Goal: Information Seeking & Learning: Find specific fact

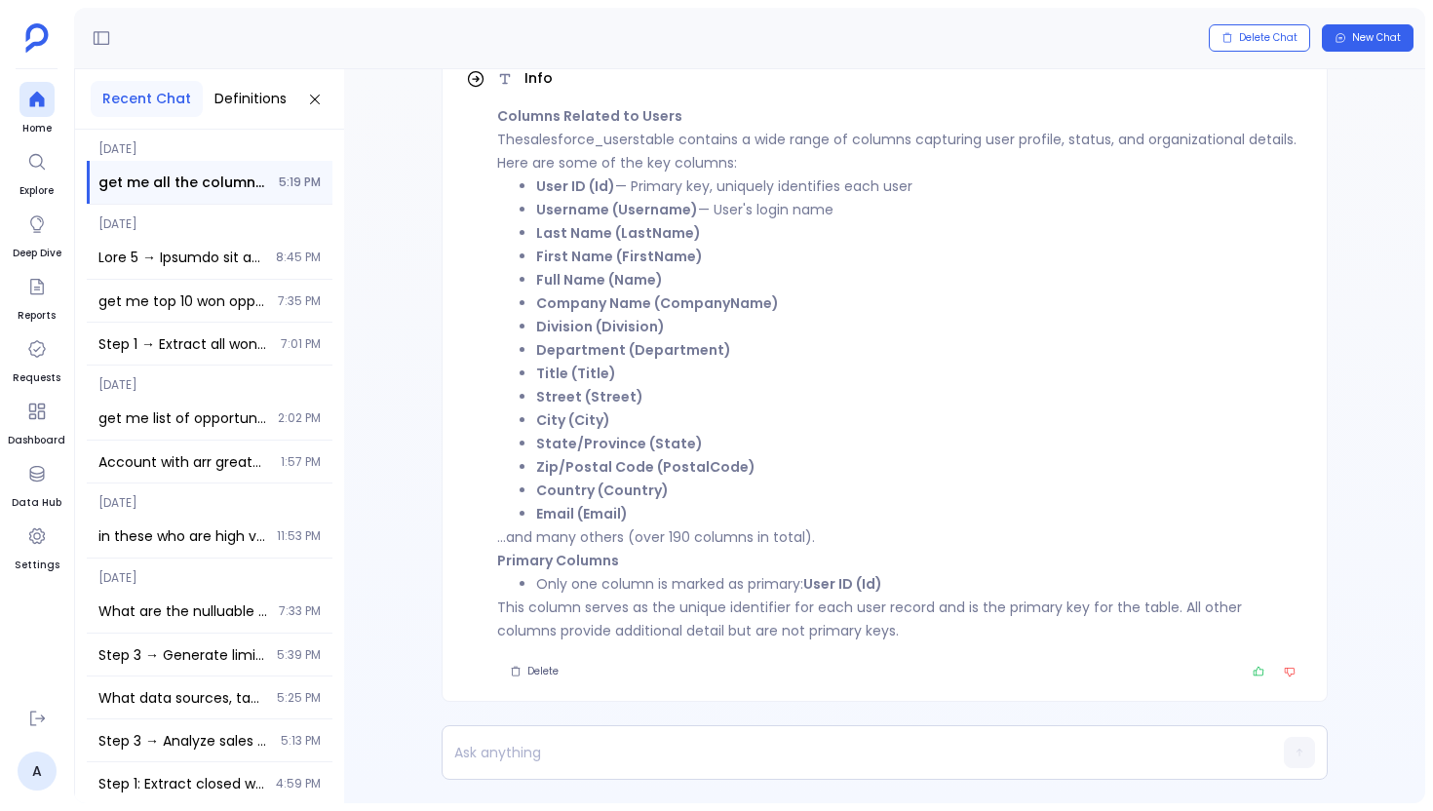
scroll to position [-97, 0]
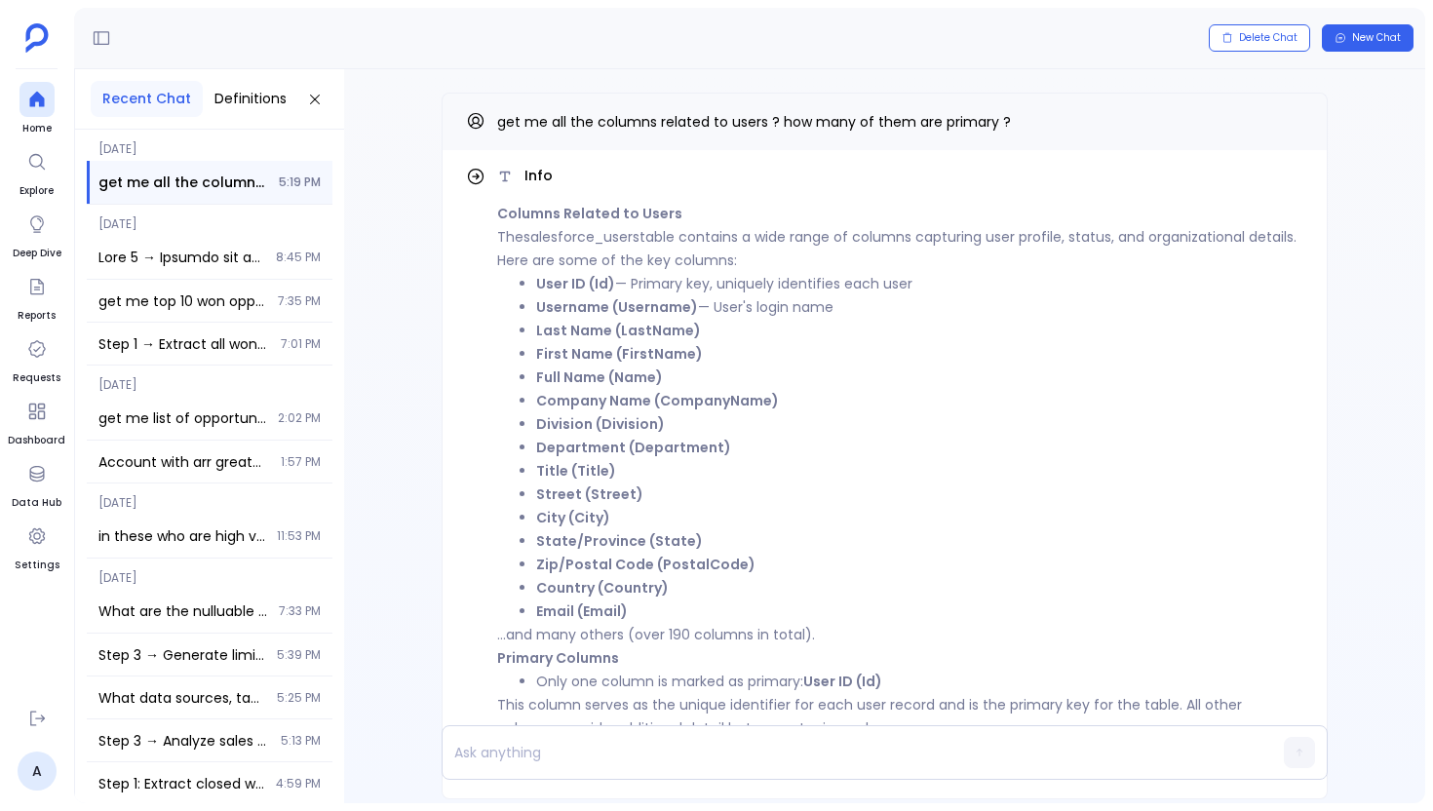
click at [629, 629] on p "...and many others (over 190 columns in total)." at bounding box center [900, 634] width 806 height 23
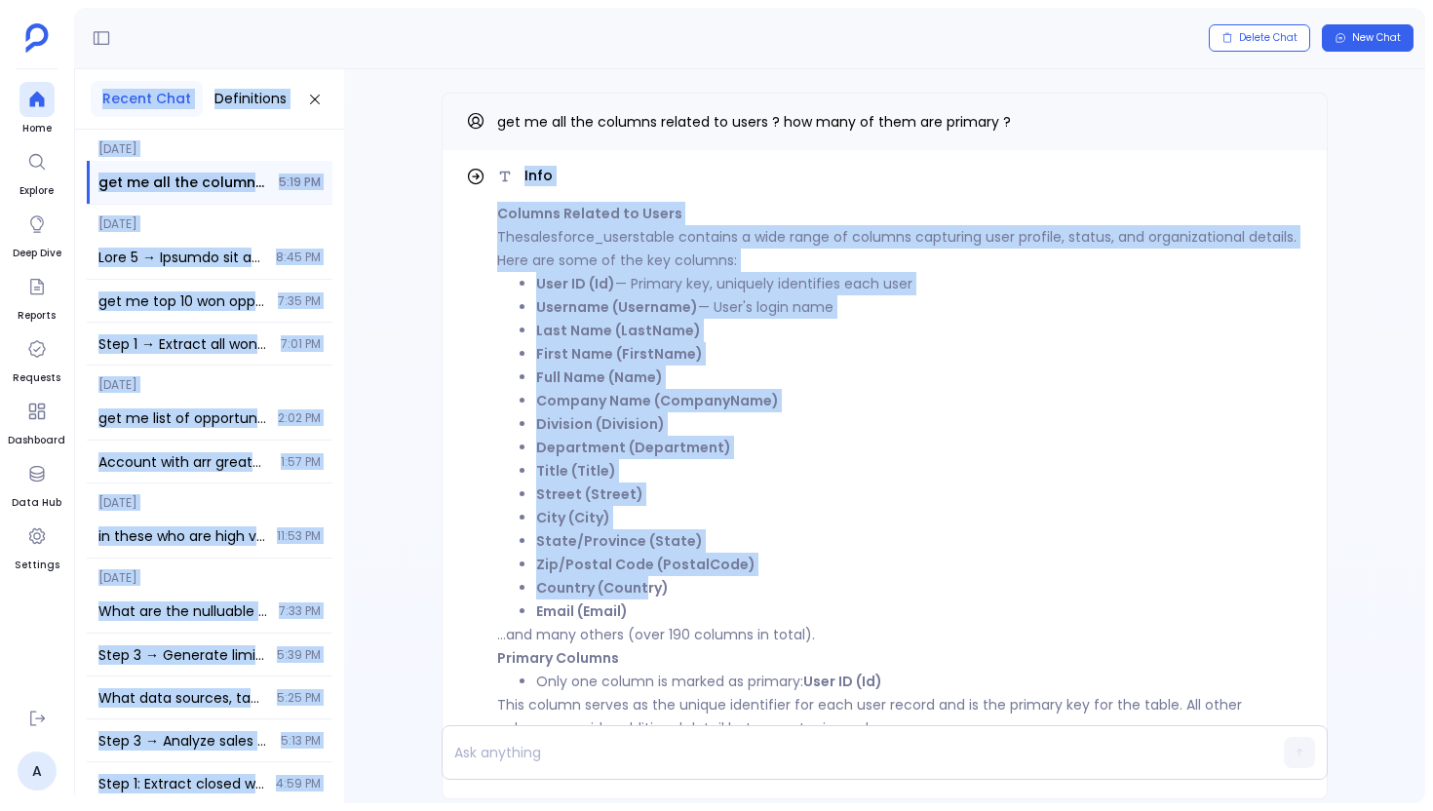
drag, startPoint x: 647, startPoint y: 590, endPoint x: 484, endPoint y: 40, distance: 573.2
click at [484, 33] on div "Delete Chat New Chat Recent Chat Definitions [DATE] get me all the columns rela…" at bounding box center [749, 405] width 1351 height 795
click at [565, 369] on strong "Full Name (Name)" at bounding box center [599, 376] width 127 height 19
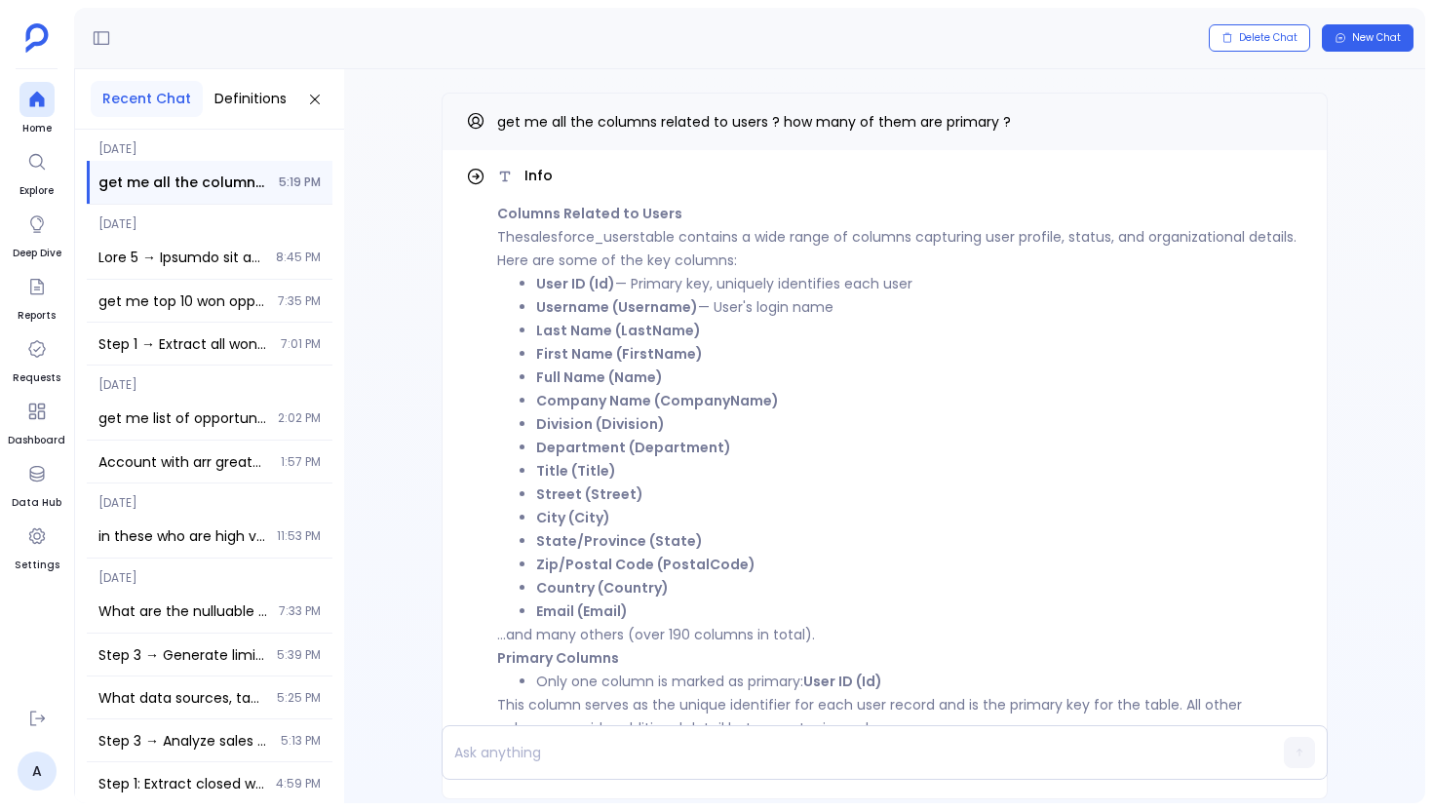
click at [566, 371] on strong "Full Name (Name)" at bounding box center [599, 376] width 127 height 19
click at [583, 357] on strong "First Name (FirstName)" at bounding box center [619, 353] width 167 height 19
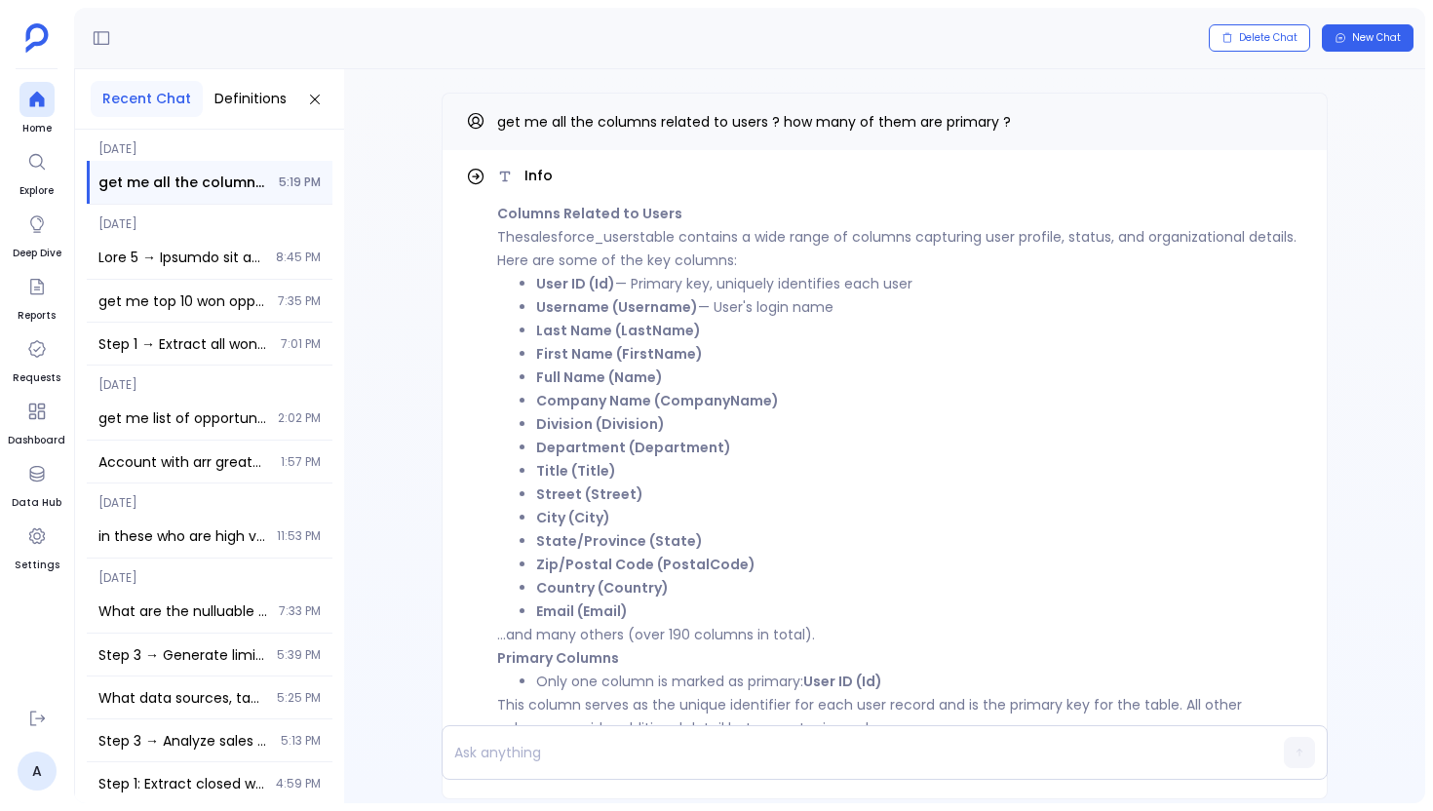
click at [580, 357] on strong "First Name (FirstName)" at bounding box center [619, 353] width 167 height 19
click at [608, 330] on strong "Last Name (LastName)" at bounding box center [618, 330] width 165 height 19
click at [652, 300] on strong "Username (Username)" at bounding box center [617, 306] width 162 height 19
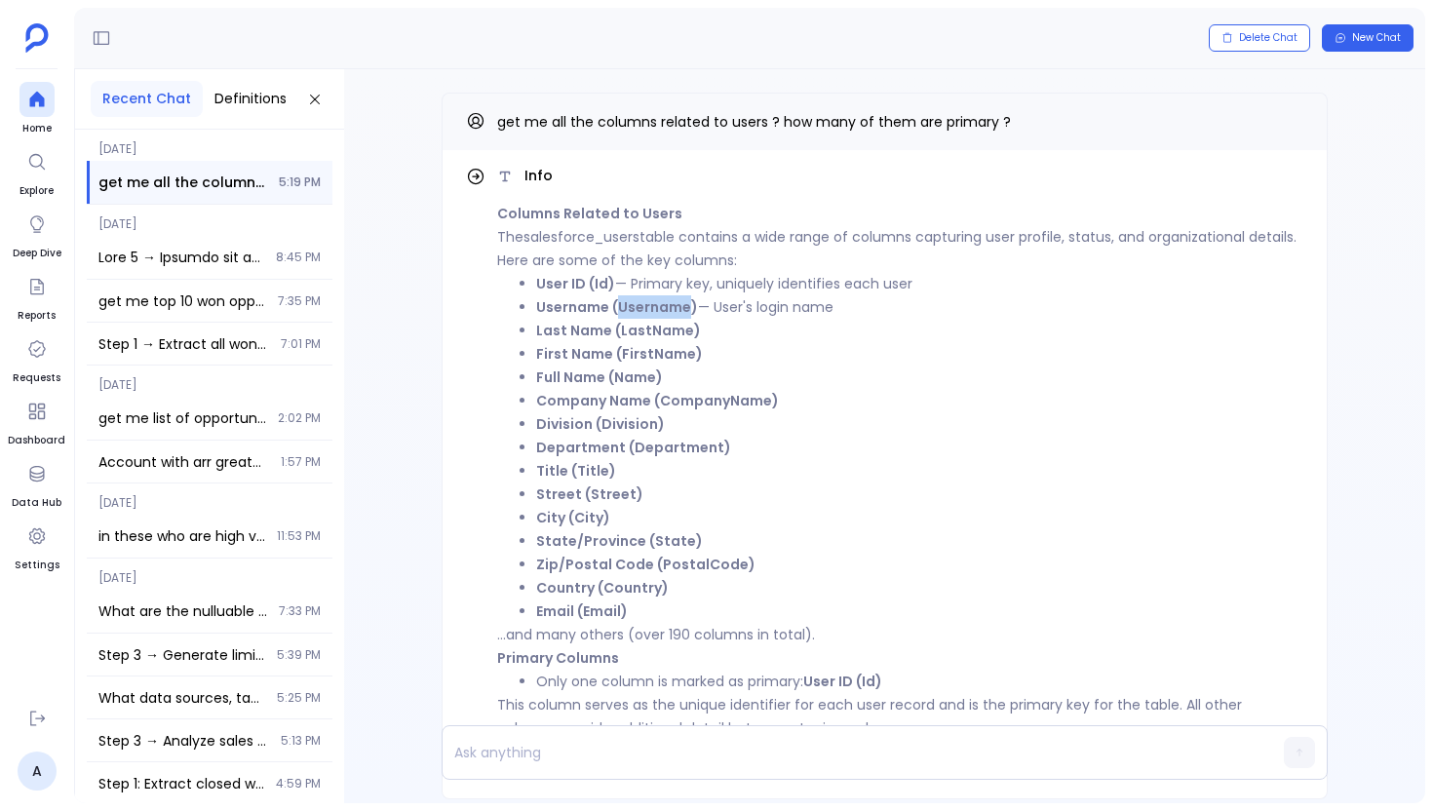
click at [652, 300] on strong "Username (Username)" at bounding box center [617, 306] width 162 height 19
